Goal: Task Accomplishment & Management: Manage account settings

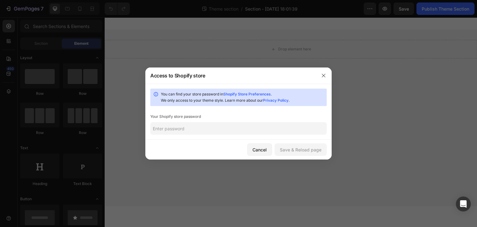
click at [281, 102] on link "Privacy Policy" at bounding box center [275, 100] width 25 height 5
click at [249, 96] on link "Shopify Store Preferences" at bounding box center [247, 94] width 48 height 5
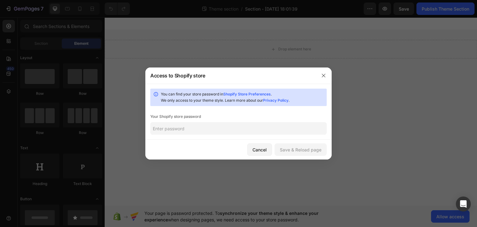
click at [274, 131] on input "text" at bounding box center [238, 128] width 176 height 12
paste input "raywho"
type input "raywho"
click at [305, 146] on div "Save & Reload page" at bounding box center [301, 149] width 42 height 7
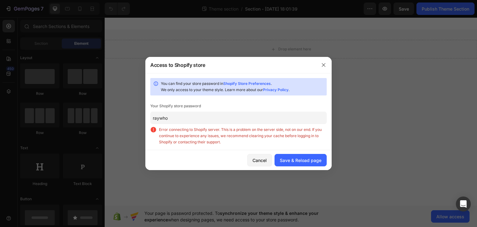
click at [219, 134] on span "Error connecting to Shopify server. This is a problem on the server side, not o…" at bounding box center [243, 135] width 168 height 19
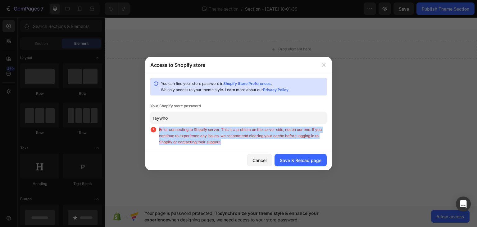
click at [219, 134] on span "Error connecting to Shopify server. This is a problem on the server side, not o…" at bounding box center [243, 135] width 168 height 19
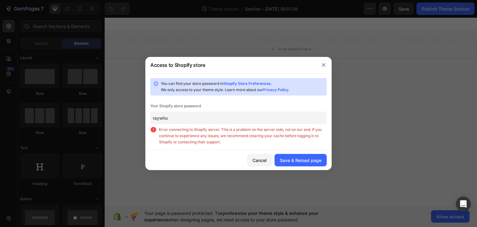
click at [220, 115] on input "raywho" at bounding box center [238, 118] width 176 height 12
click at [322, 62] on icon "button" at bounding box center [323, 64] width 5 height 5
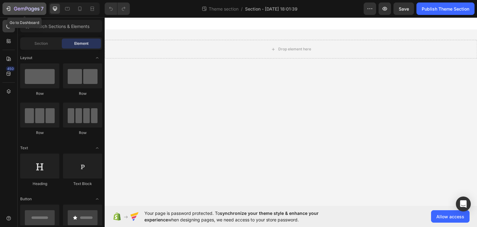
click at [11, 9] on icon "button" at bounding box center [8, 9] width 6 height 6
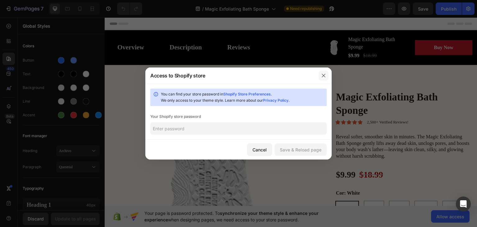
click at [323, 77] on icon "button" at bounding box center [323, 75] width 5 height 5
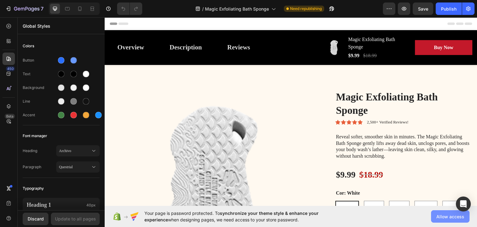
click at [446, 217] on span "Allow access" at bounding box center [450, 216] width 28 height 7
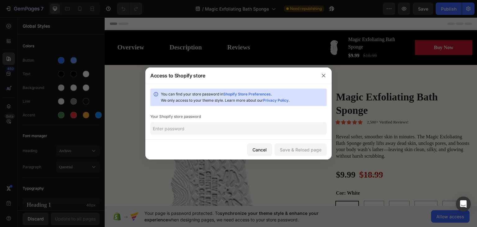
click at [280, 131] on input "text" at bounding box center [238, 128] width 176 height 12
paste input "raywho"
type input "raywho"
click at [307, 147] on div "Save & Reload page" at bounding box center [301, 149] width 42 height 7
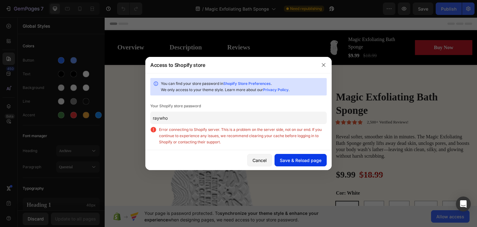
click at [280, 155] on button "Save & Reload page" at bounding box center [301, 160] width 52 height 12
click at [270, 83] on link "Shopify Store Preferences" at bounding box center [247, 83] width 48 height 5
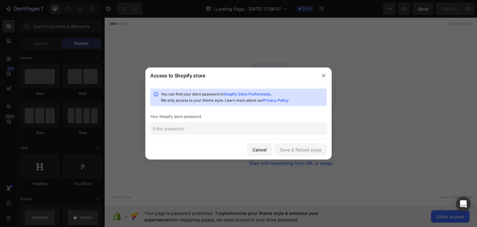
click at [210, 124] on input "text" at bounding box center [238, 128] width 176 height 12
click at [267, 94] on link "Shopify Store Preferences" at bounding box center [247, 94] width 48 height 5
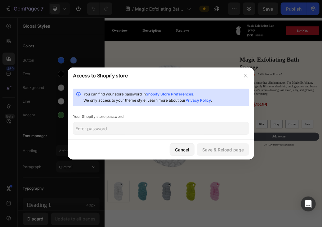
click at [143, 125] on input "text" at bounding box center [161, 128] width 176 height 12
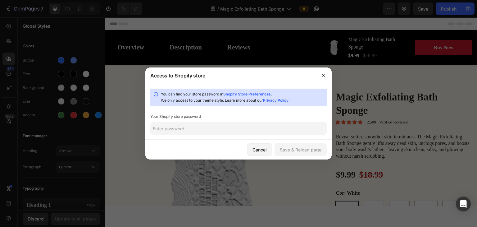
click at [153, 75] on div "Access to Shopify store" at bounding box center [177, 75] width 55 height 7
click at [194, 124] on input "text" at bounding box center [238, 128] width 176 height 12
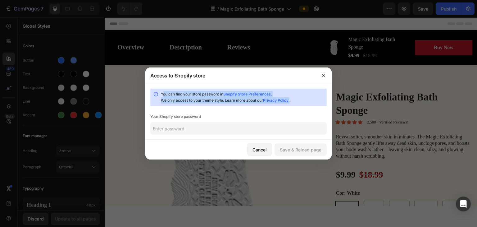
drag, startPoint x: 159, startPoint y: 91, endPoint x: 296, endPoint y: 99, distance: 137.6
click at [296, 99] on div "You can find your store password in Shopify Store Preferences . We only access …" at bounding box center [238, 97] width 176 height 17
copy div "You can find your store password in Shopify Store Preferences . We only access …"
click at [322, 77] on icon "button" at bounding box center [323, 75] width 5 height 5
